Goal: Transaction & Acquisition: Purchase product/service

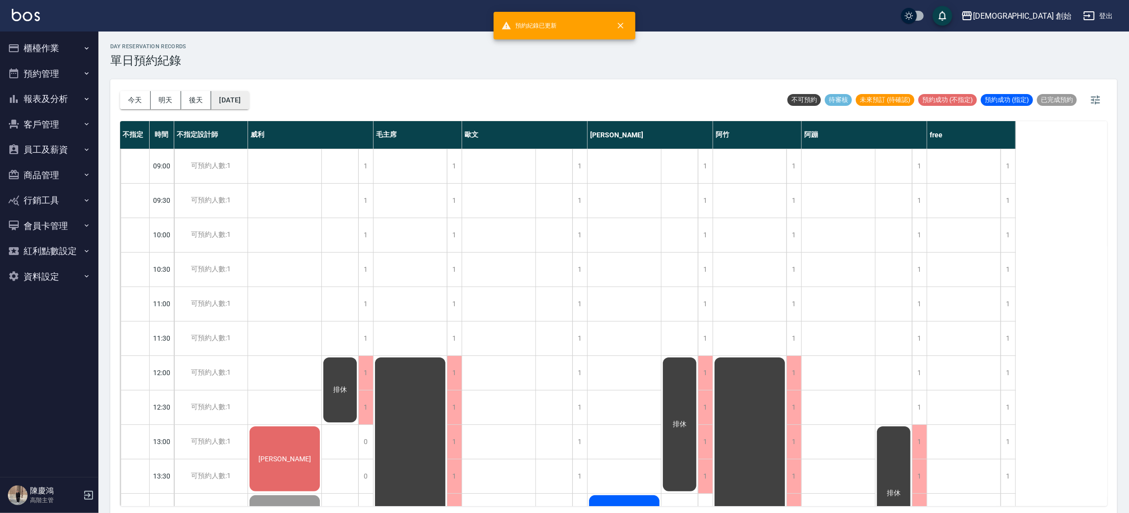
scroll to position [295, 0]
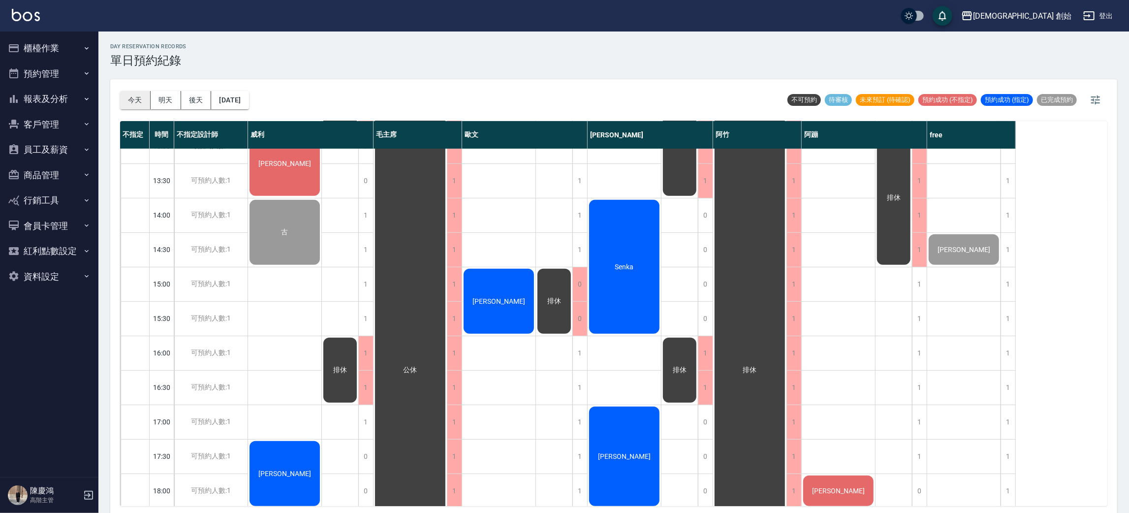
click at [134, 98] on button "今天" at bounding box center [135, 100] width 31 height 18
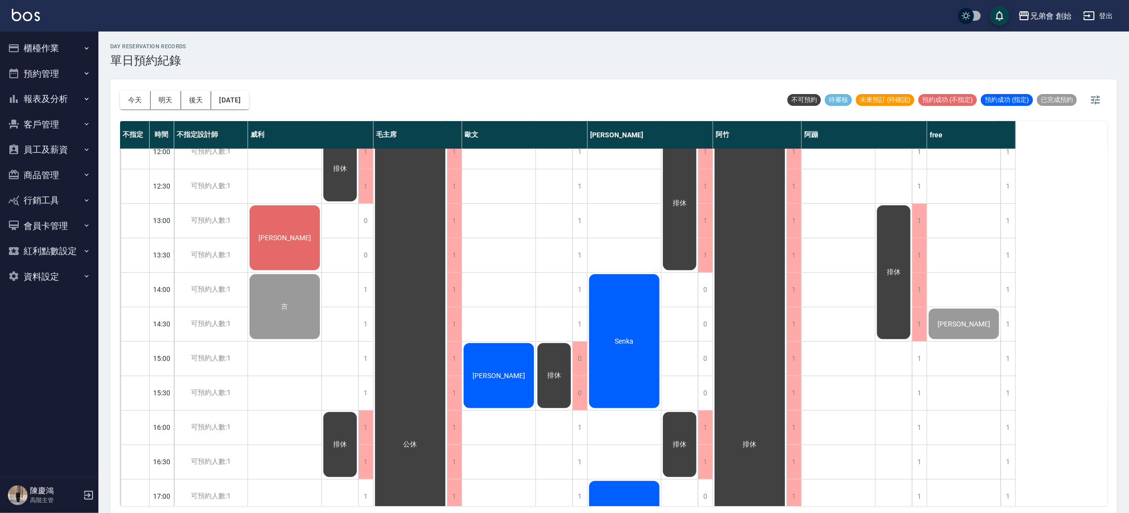
scroll to position [369, 0]
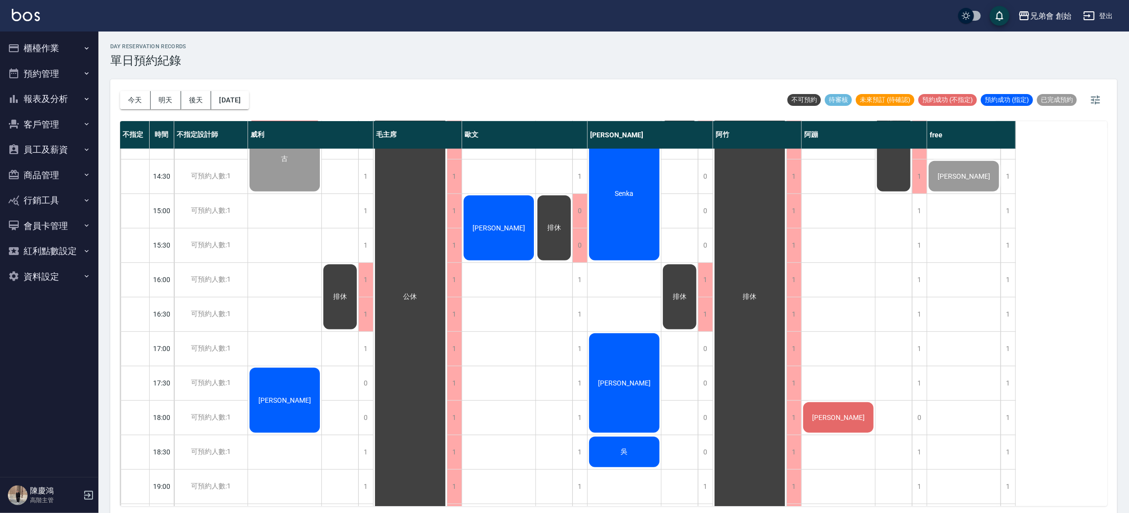
click at [486, 219] on div "[PERSON_NAME]" at bounding box center [498, 228] width 73 height 68
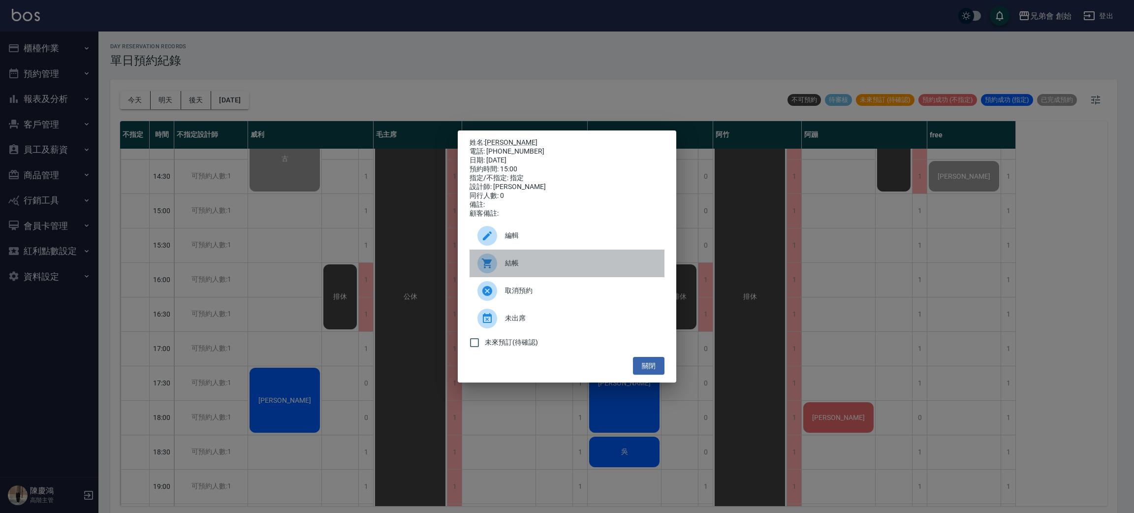
click at [515, 260] on div "結帳" at bounding box center [566, 264] width 195 height 28
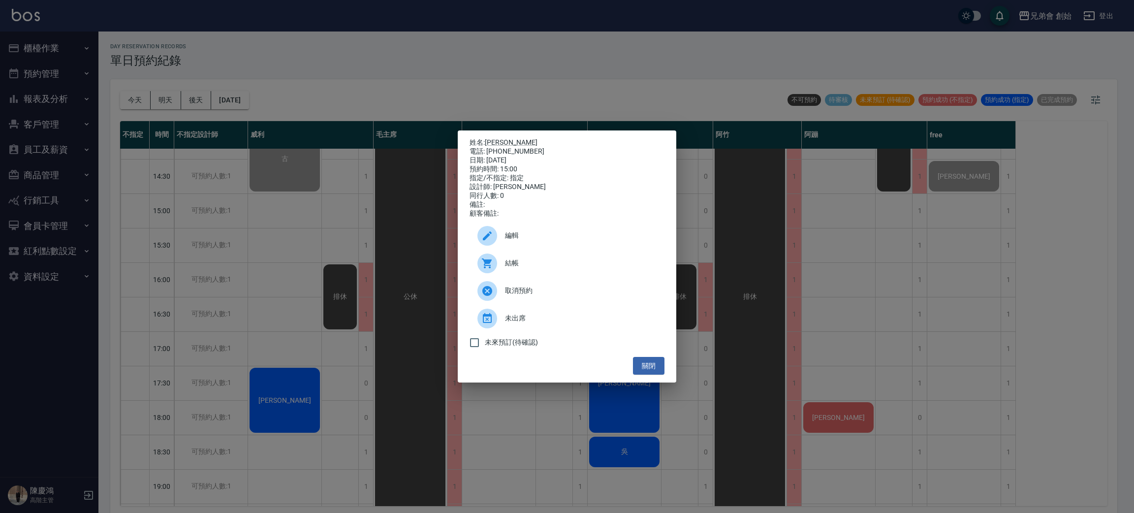
click at [342, 69] on div "姓名: 楊明仁 電話: 0903374718 日期: 2025/09/25 預約時間: 15:00 指定/不指定: 指定 設計師: 歐文 同行人數: 0 備註…" at bounding box center [567, 256] width 1134 height 513
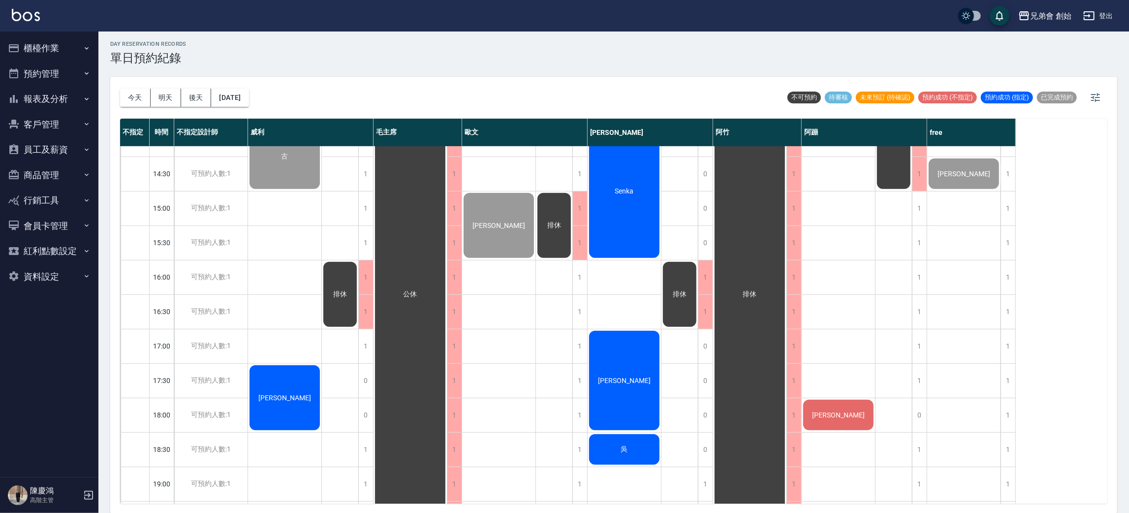
scroll to position [0, 0]
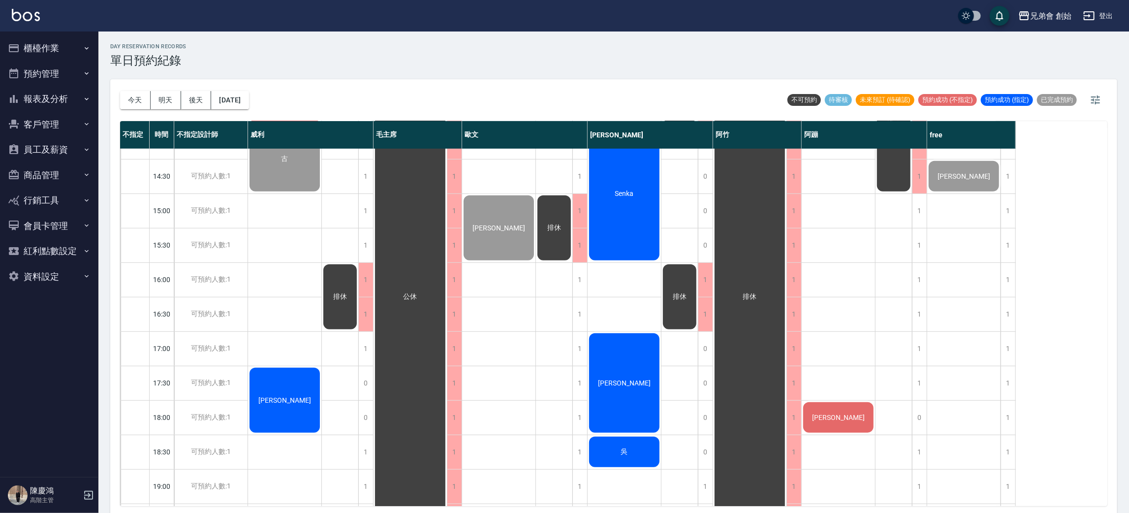
click at [41, 79] on button "預約管理" at bounding box center [49, 74] width 91 height 26
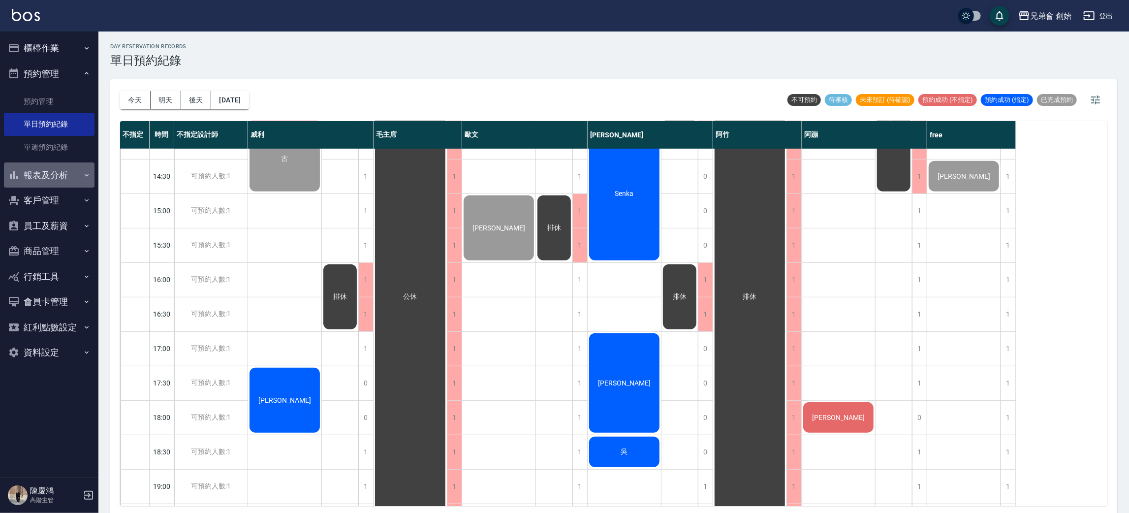
click at [73, 177] on button "報表及分析" at bounding box center [49, 175] width 91 height 26
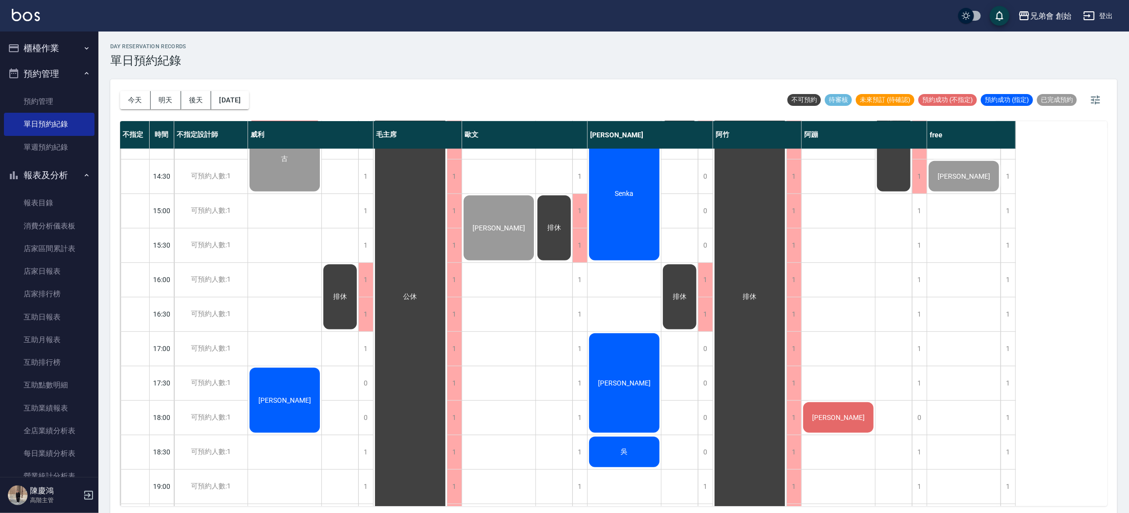
click at [73, 177] on button "報表及分析" at bounding box center [49, 175] width 91 height 26
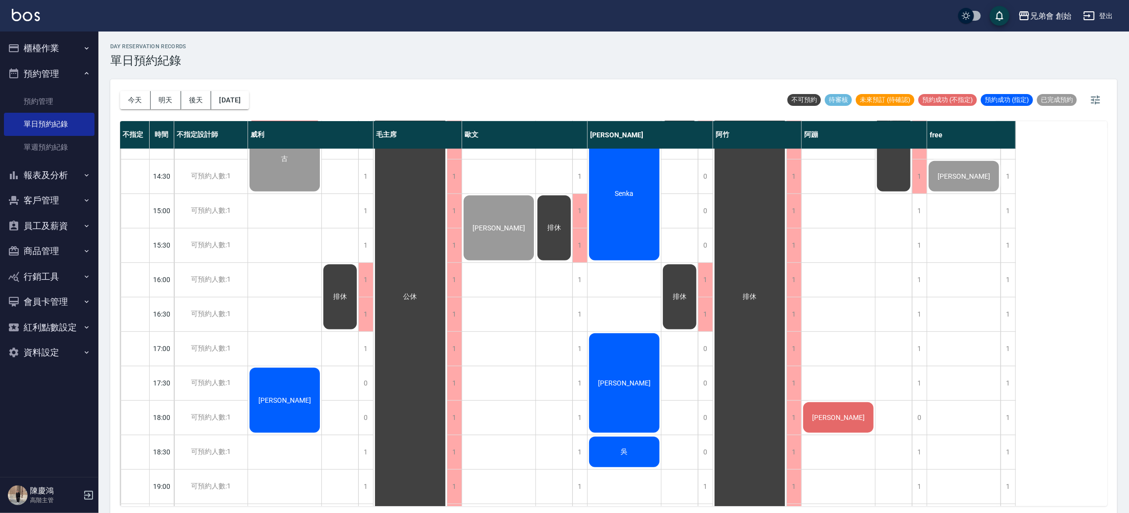
click at [80, 71] on button "預約管理" at bounding box center [49, 74] width 91 height 26
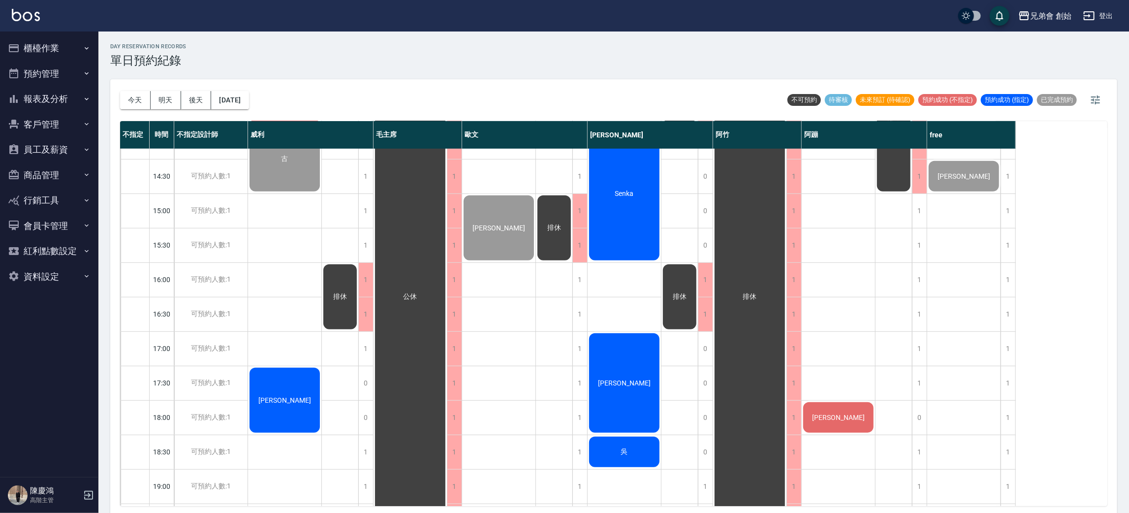
click at [73, 96] on button "報表及分析" at bounding box center [49, 99] width 91 height 26
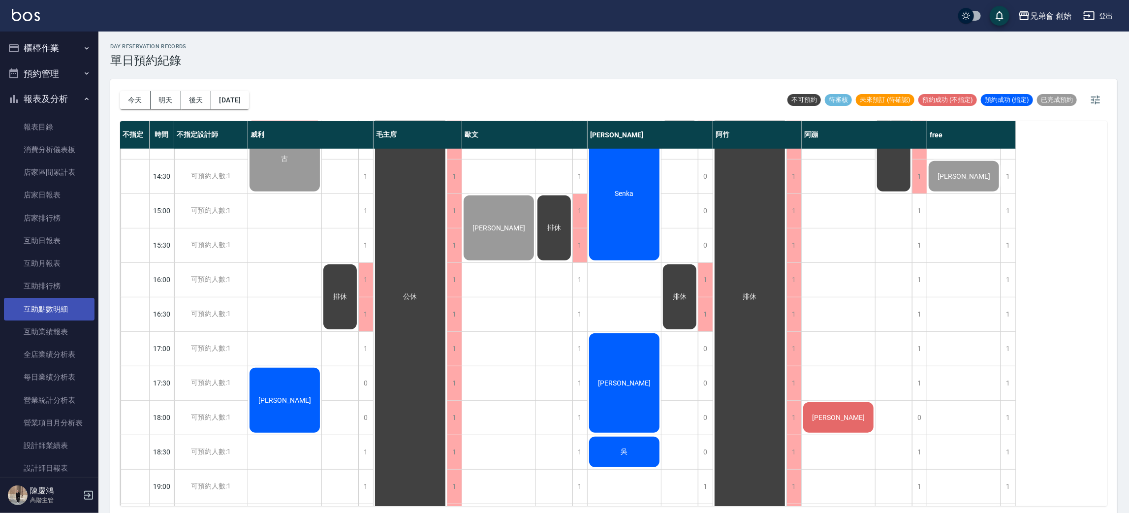
click at [73, 300] on link "互助點數明細" at bounding box center [49, 309] width 91 height 23
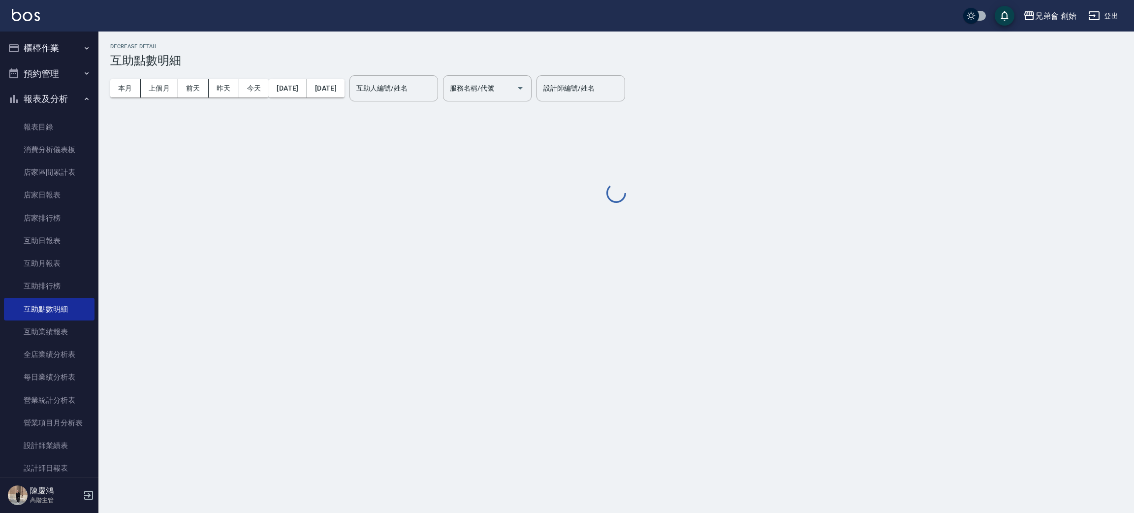
click at [117, 77] on div "本月 上個月 前天 昨天 今天 2025/09/01 2025/09/25" at bounding box center [227, 88] width 234 height 42
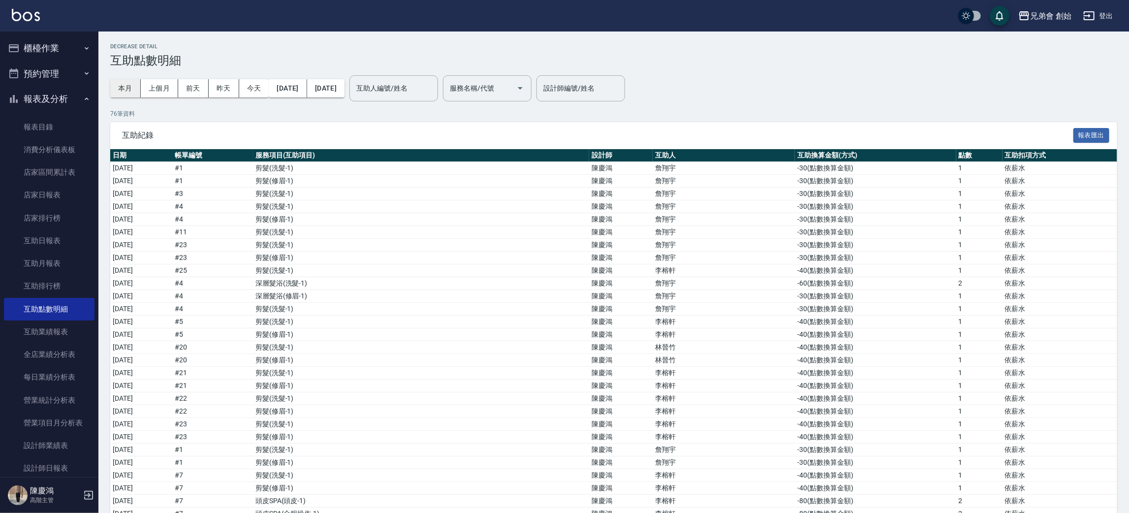
click at [117, 85] on button "本月" at bounding box center [125, 88] width 31 height 18
click at [434, 90] on input "互助人編號/姓名" at bounding box center [394, 88] width 80 height 17
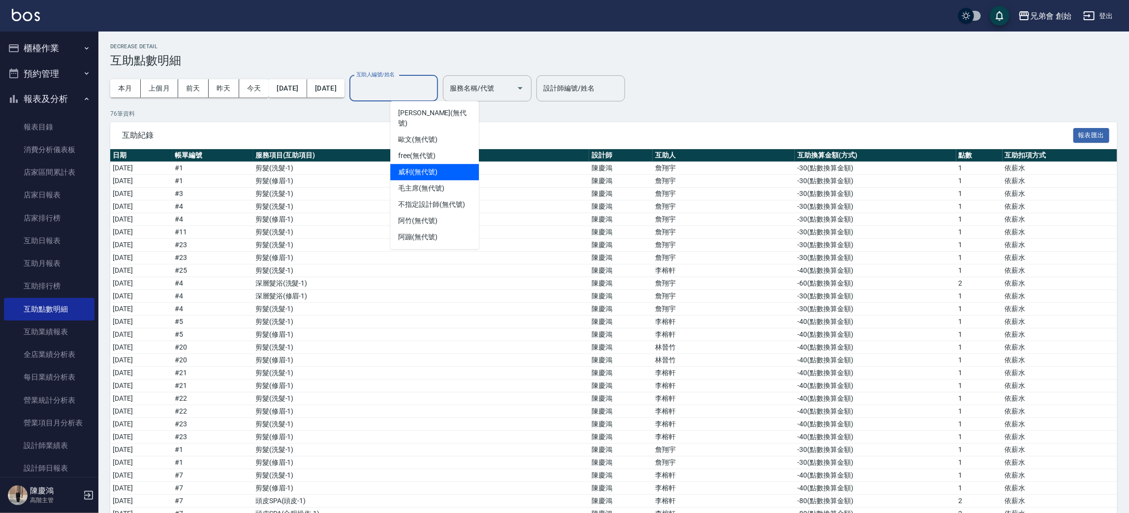
click at [277, 125] on div "互助紀錄 報表匯出" at bounding box center [613, 135] width 1007 height 27
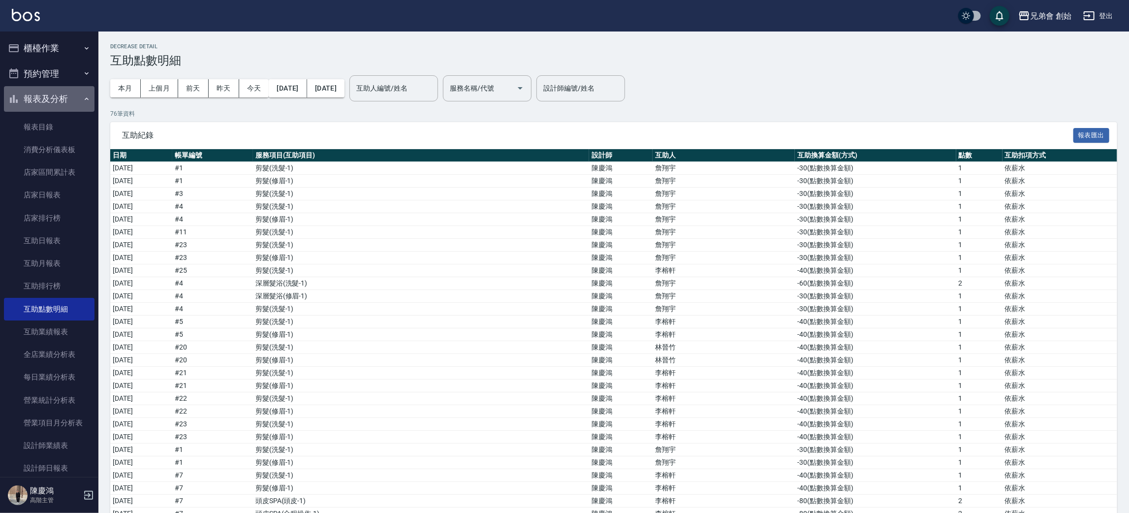
click at [72, 99] on button "報表及分析" at bounding box center [49, 99] width 91 height 26
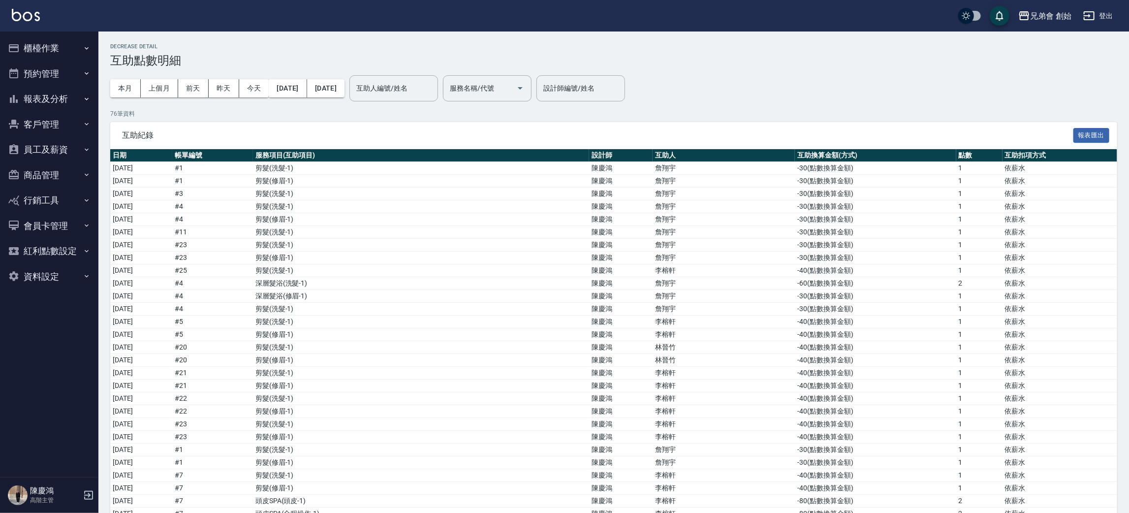
click at [77, 80] on button "預約管理" at bounding box center [49, 74] width 91 height 26
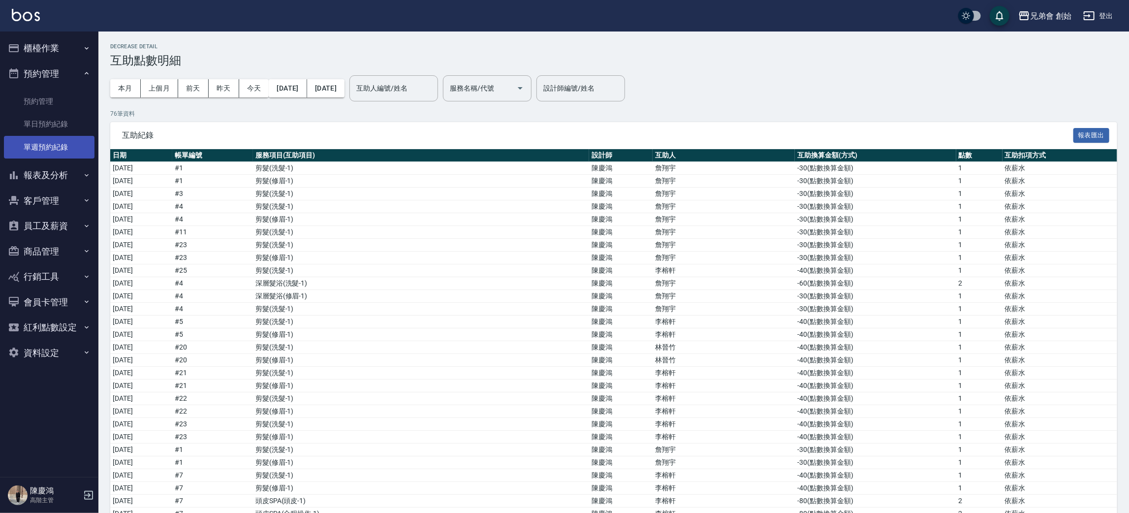
click at [83, 144] on link "單週預約紀錄" at bounding box center [49, 147] width 91 height 23
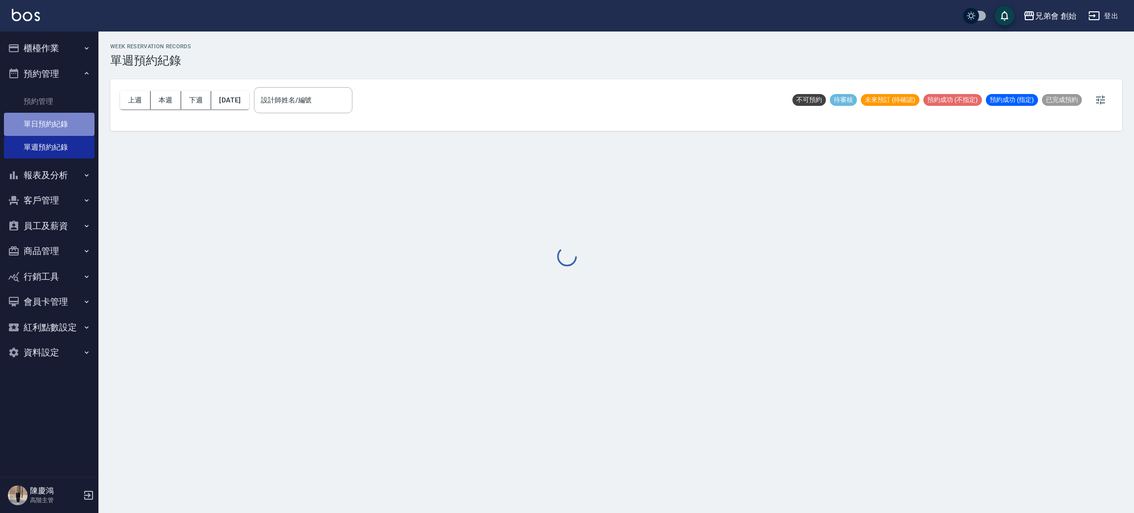
click at [83, 129] on link "單日預約紀錄" at bounding box center [49, 124] width 91 height 23
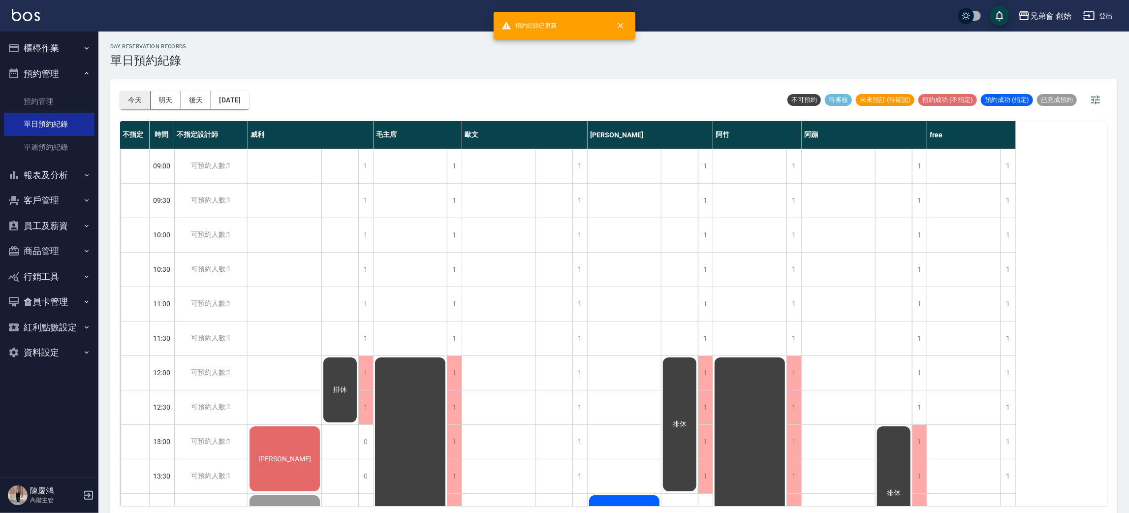
click at [135, 91] on button "今天" at bounding box center [135, 100] width 31 height 18
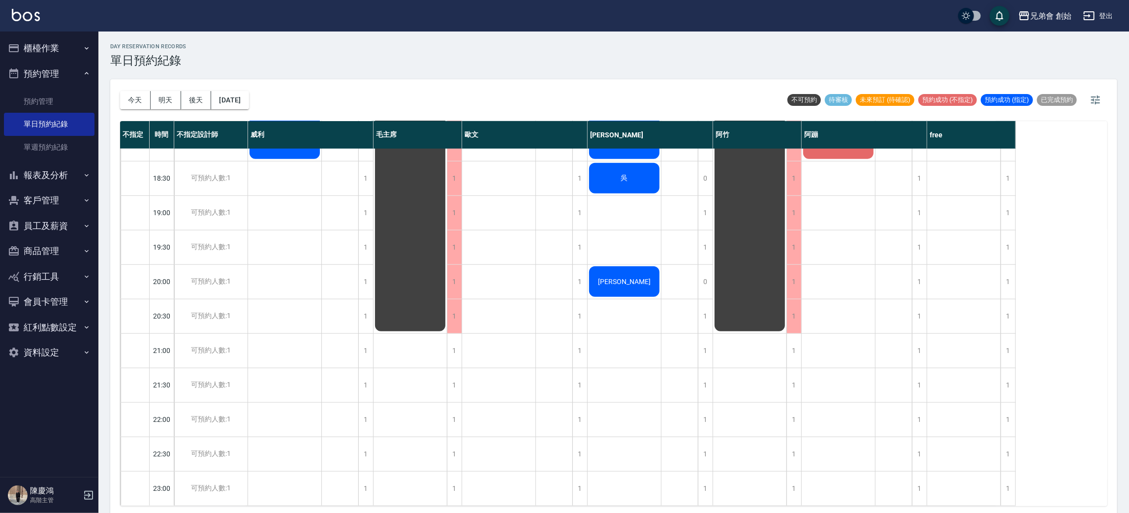
scroll to position [358, 0]
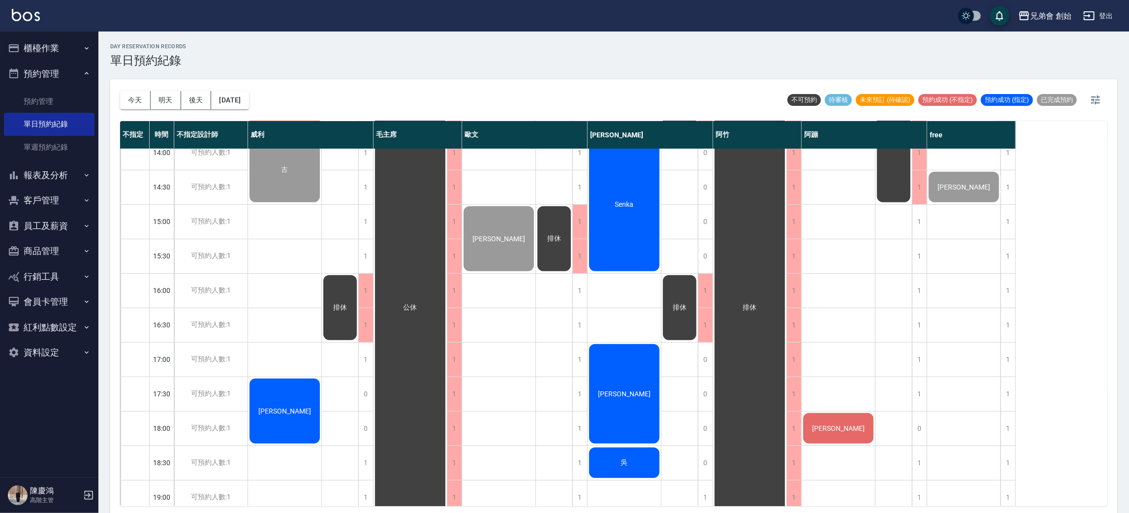
click at [161, 105] on button "明天" at bounding box center [166, 100] width 31 height 18
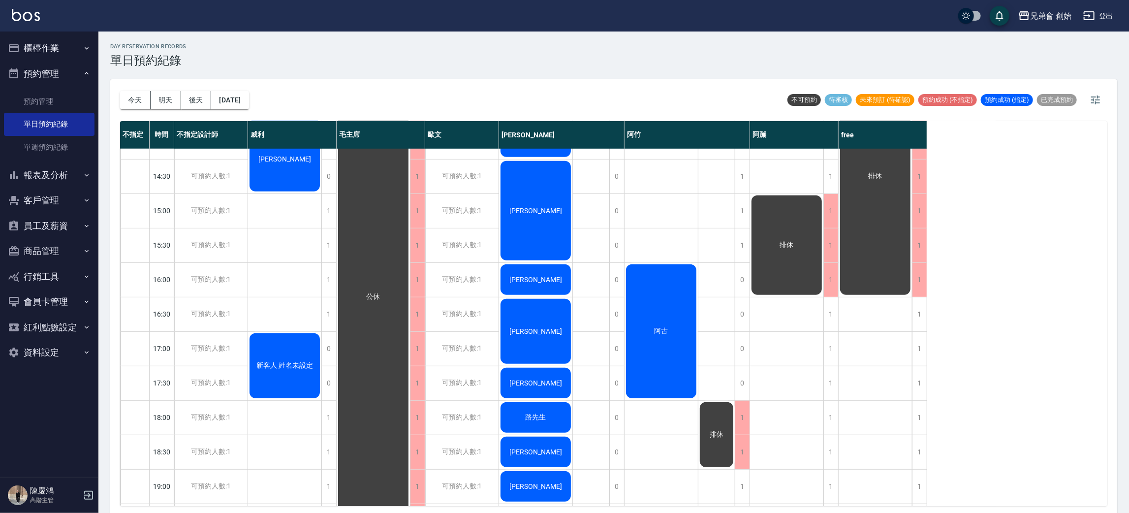
scroll to position [74, 0]
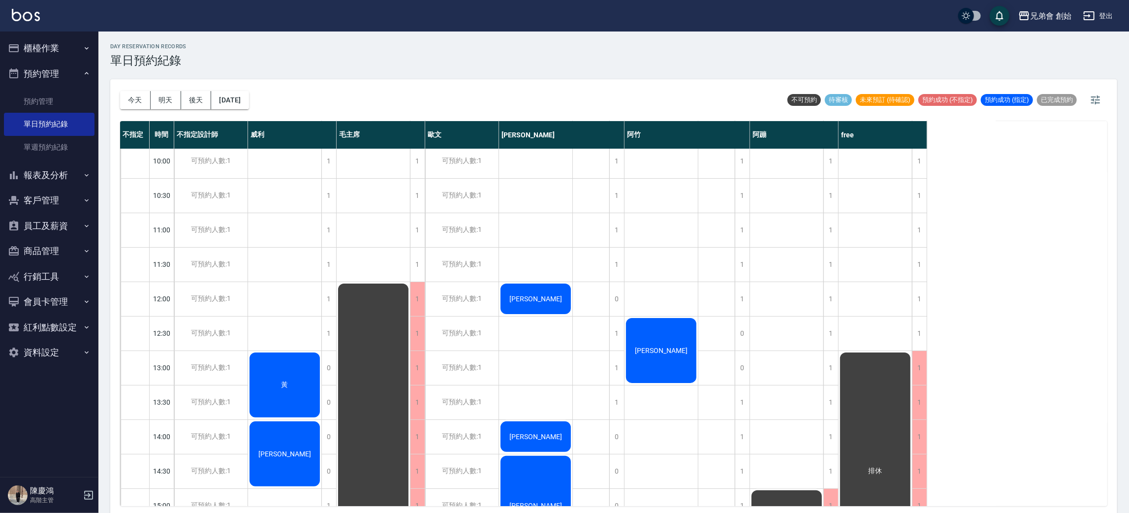
click at [193, 99] on button "後天" at bounding box center [196, 100] width 31 height 18
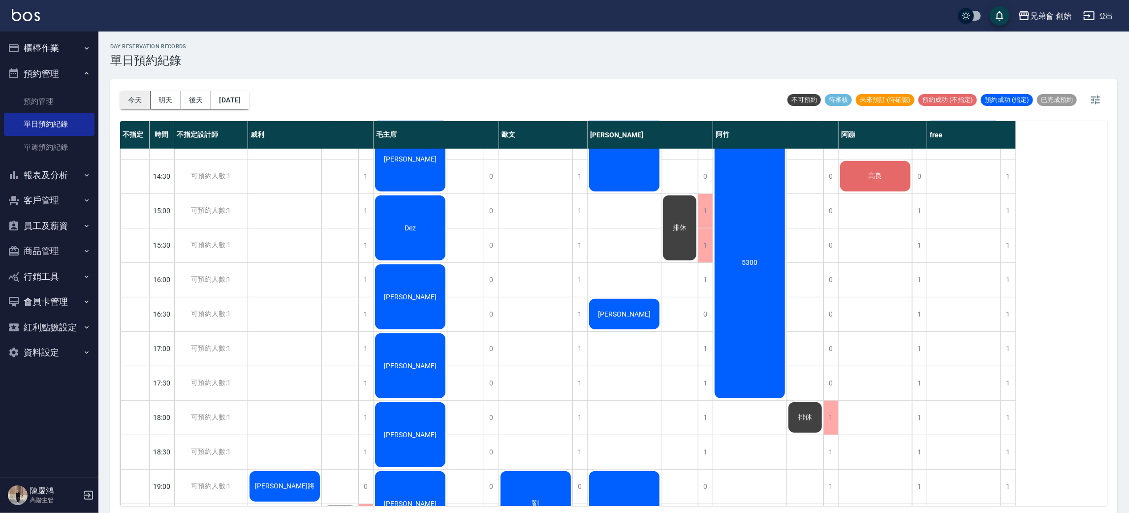
click at [125, 102] on button "今天" at bounding box center [135, 100] width 31 height 18
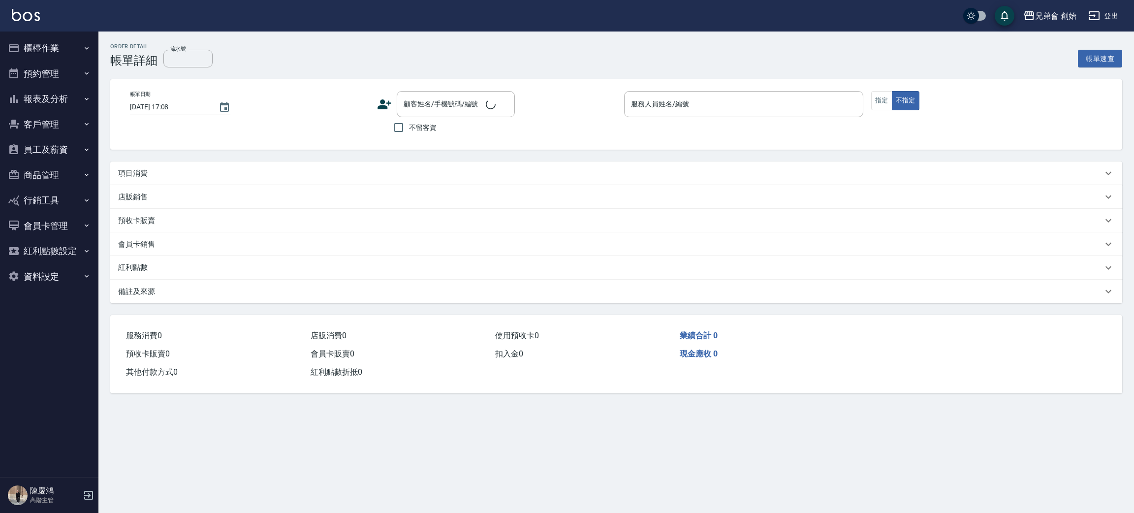
type input "2025/09/25 15:00"
type input "歐文(無代號)"
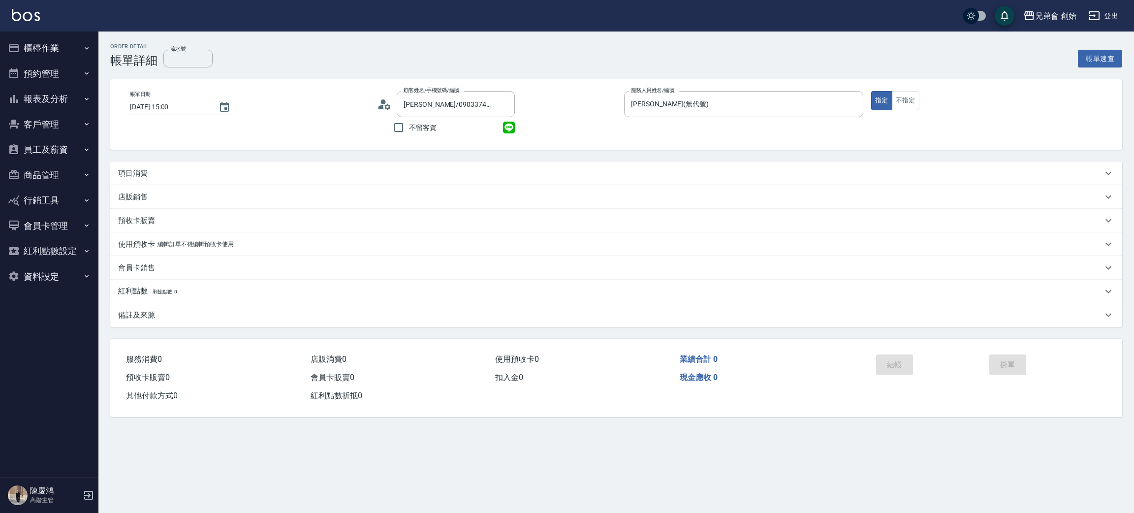
type input "楊明仁/0903374718/"
click at [134, 176] on p "項目消費" at bounding box center [133, 173] width 30 height 10
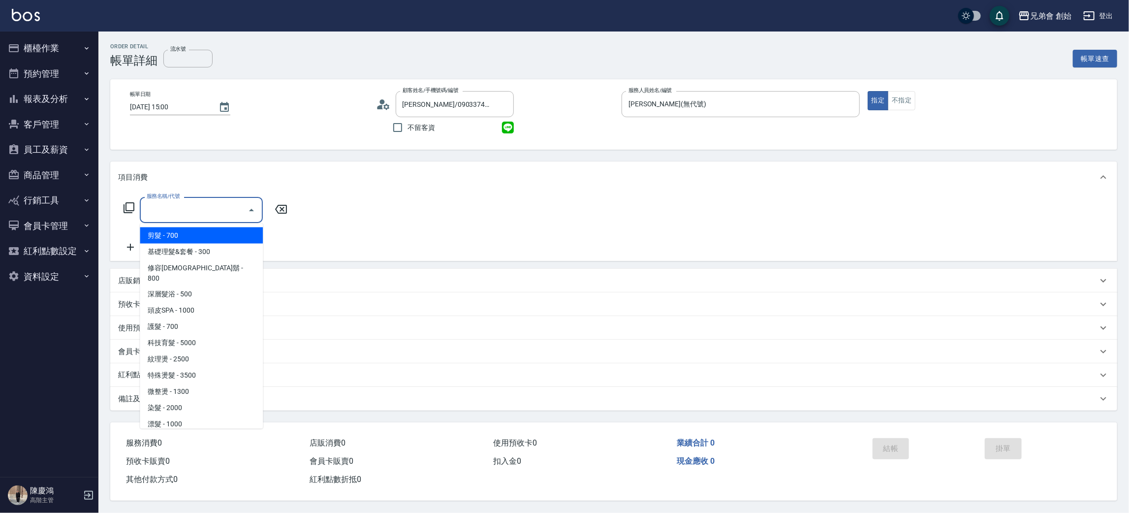
click at [169, 212] on input "服務名稱/代號" at bounding box center [193, 209] width 99 height 17
click at [192, 233] on span "剪髮 - 700" at bounding box center [201, 235] width 123 height 16
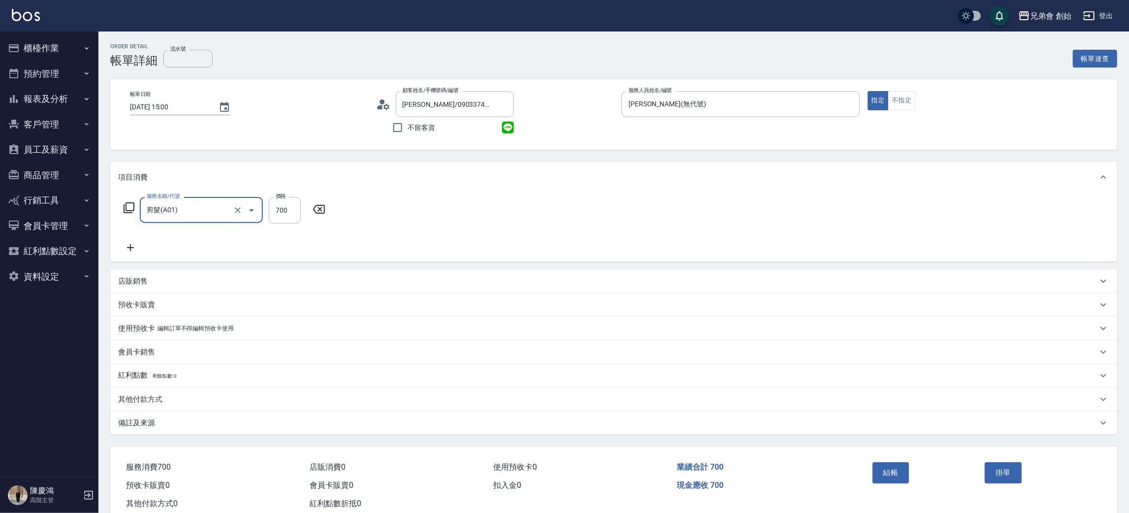
type input "剪髮(A01)"
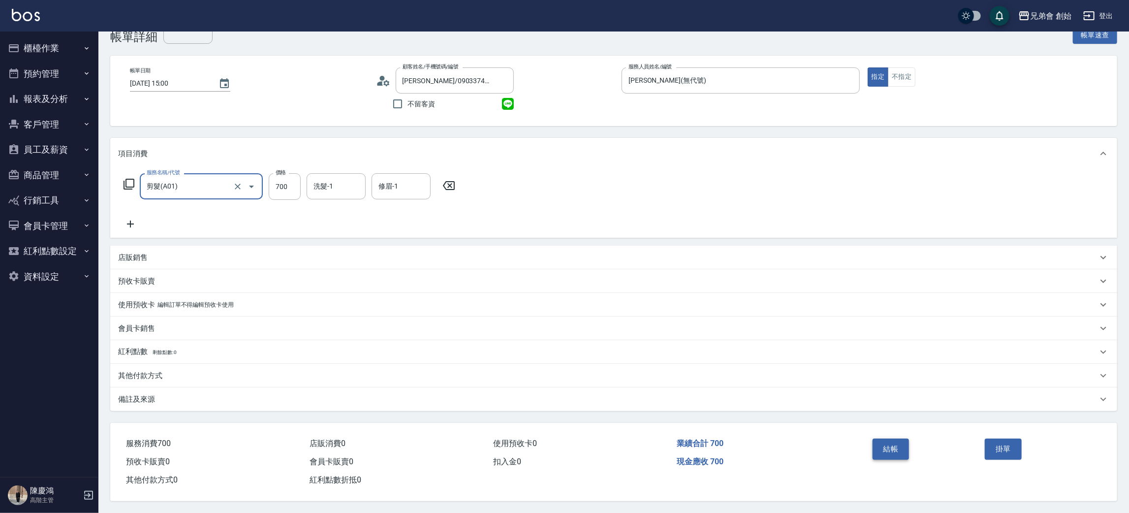
click at [892, 448] on button "結帳" at bounding box center [891, 448] width 37 height 21
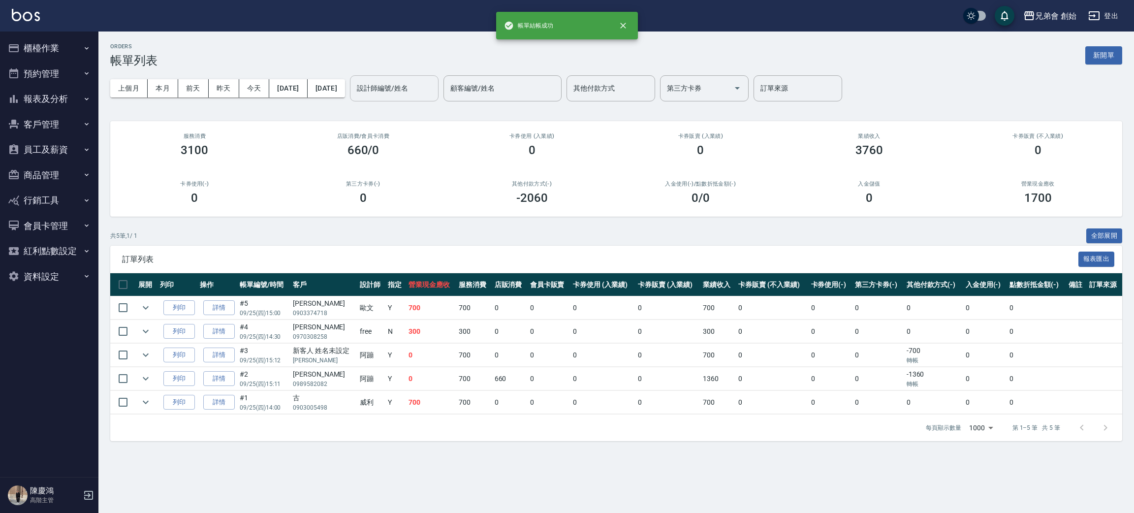
click at [411, 83] on input "設計師編號/姓名" at bounding box center [394, 88] width 80 height 17
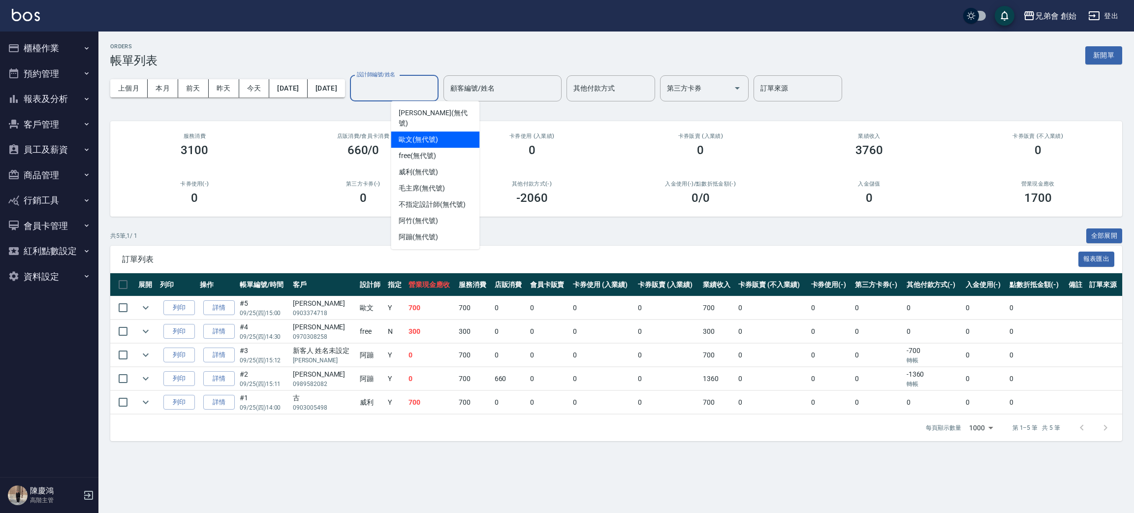
click at [434, 134] on span "歐文 (無代號)" at bounding box center [418, 139] width 39 height 10
type input "歐文(無代號)"
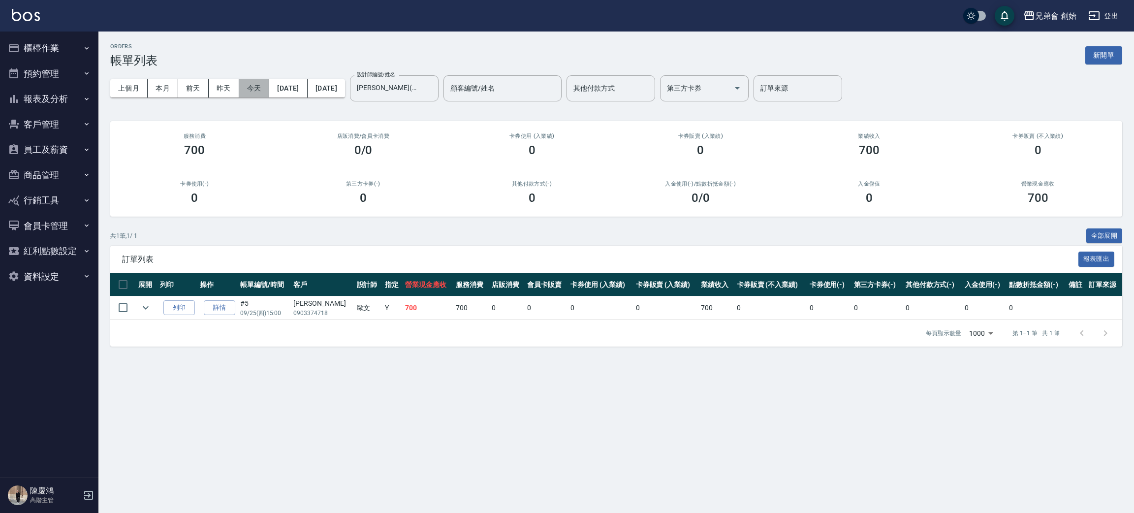
click at [255, 88] on button "今天" at bounding box center [254, 88] width 31 height 18
click at [217, 85] on button "昨天" at bounding box center [224, 88] width 31 height 18
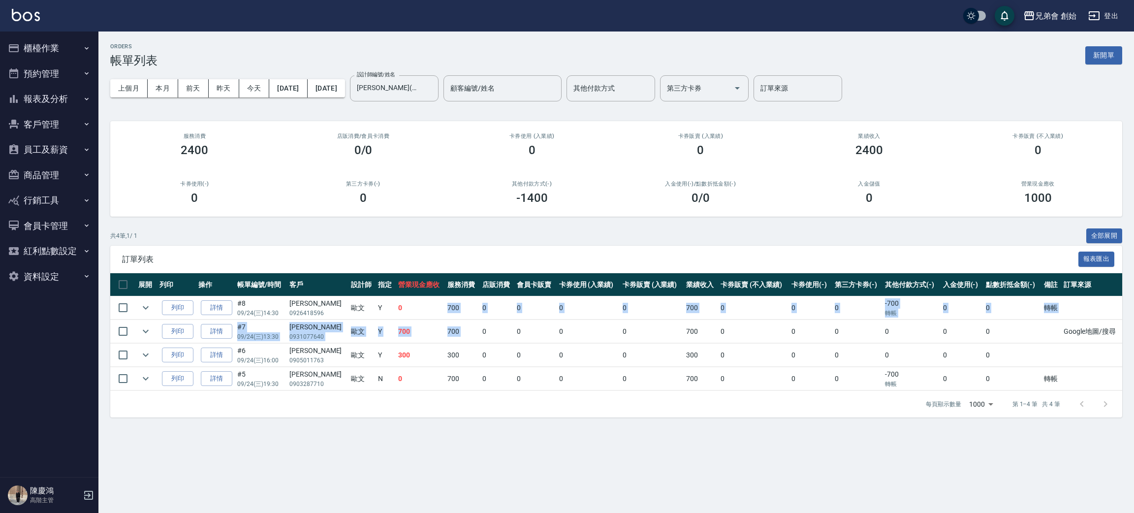
drag, startPoint x: 422, startPoint y: 309, endPoint x: 466, endPoint y: 330, distance: 48.9
click at [466, 330] on tbody "列印 詳情 #8 09/24 (三) 14:30 沈敬閔 0926418596 歐文 Y 0 700 0 0 0 0 700 0 0 0 -700 轉帳 0 …" at bounding box center [616, 343] width 1012 height 94
click at [480, 330] on td "0" at bounding box center [497, 331] width 35 height 23
click at [192, 91] on button "前天" at bounding box center [193, 88] width 31 height 18
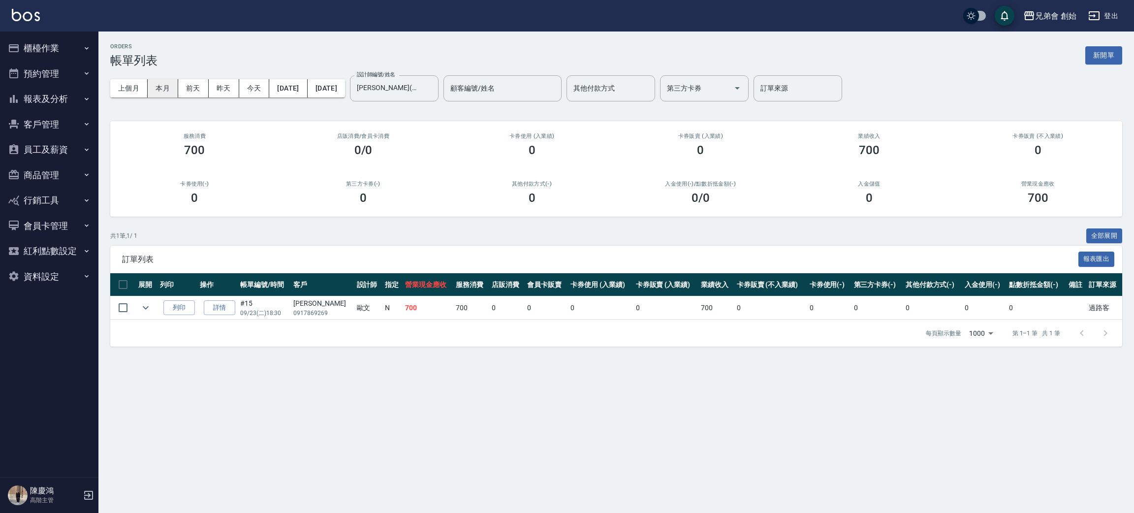
click at [170, 87] on button "本月" at bounding box center [163, 88] width 31 height 18
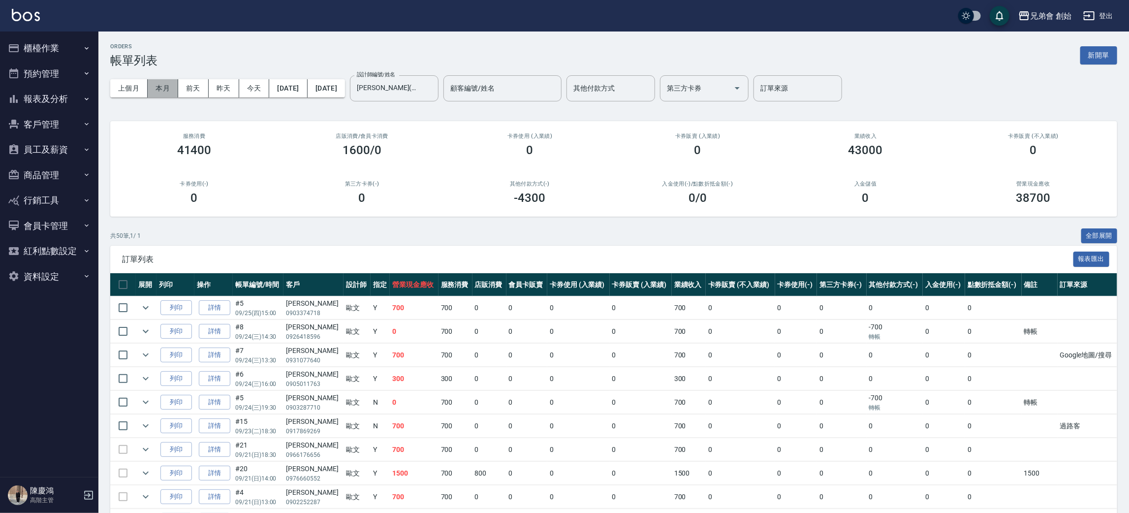
click at [170, 87] on button "本月" at bounding box center [163, 88] width 31 height 18
